Goal: Find contact information: Find contact information

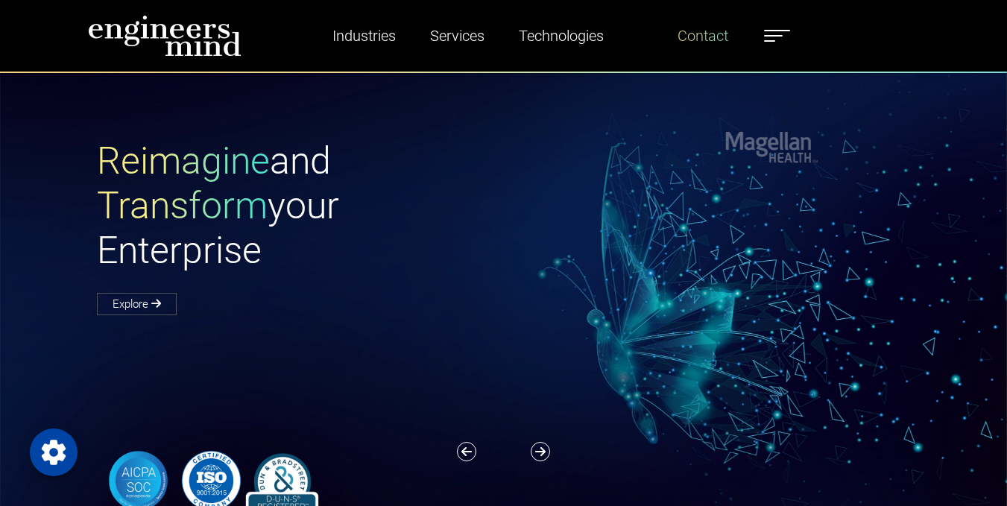
click at [709, 34] on link "Contact" at bounding box center [703, 36] width 63 height 34
